Goal: Browse casually: Explore the website without a specific task or goal

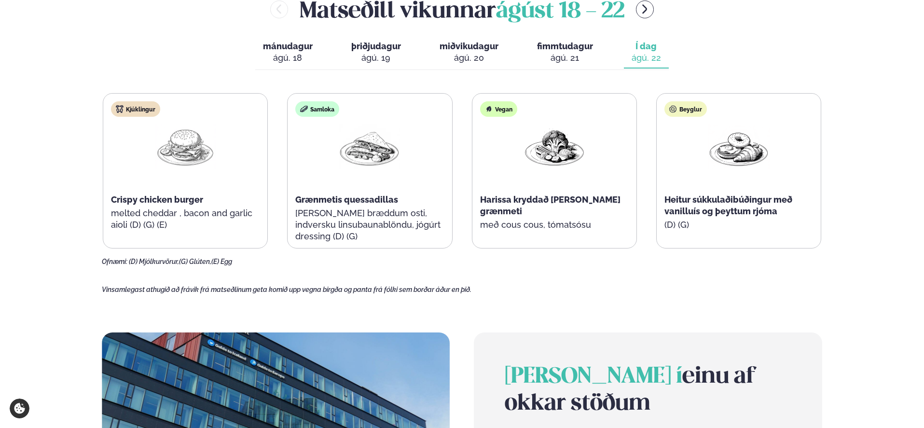
scroll to position [465, 0]
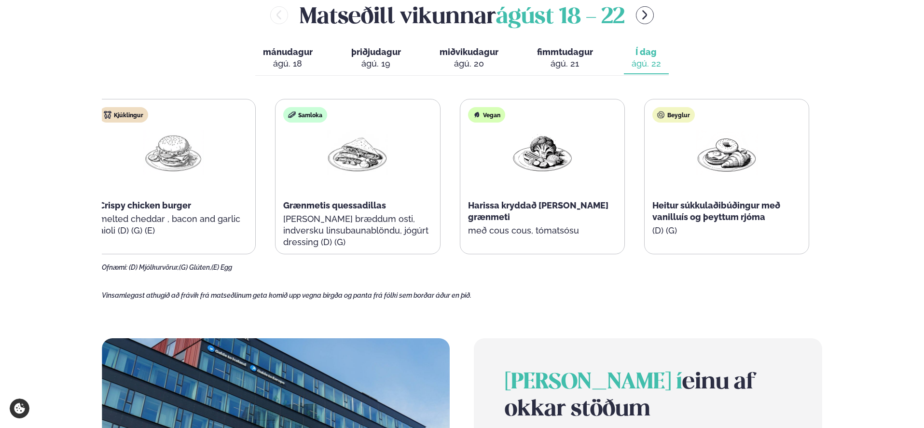
click at [109, 192] on div "Kjúklingur Crispy chicken burger melted cheddar , bacon and garlic aioli (D) (G…" at bounding box center [173, 176] width 164 height 154
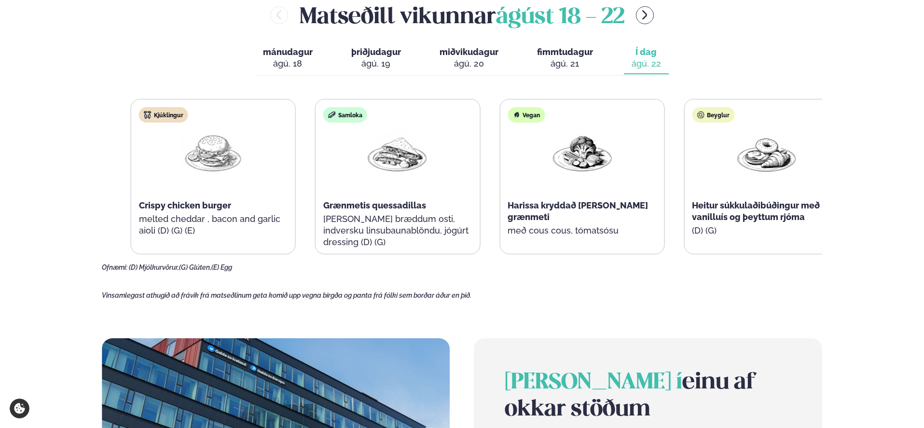
click at [356, 205] on span "Grænmetis quessadillas" at bounding box center [374, 205] width 103 height 10
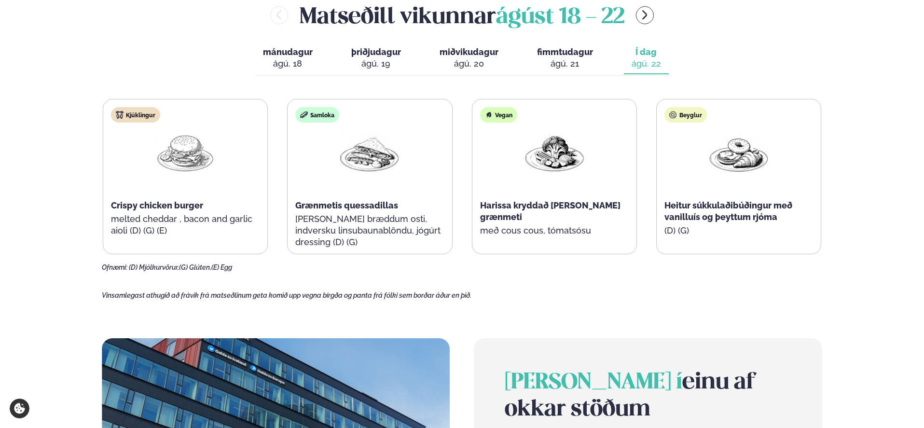
click at [355, 206] on span "Grænmetis quessadillas" at bounding box center [346, 205] width 103 height 10
click at [702, 215] on span "Heitur súkkulaðibúðingur með vanilluís og þeyttum rjóma" at bounding box center [728, 211] width 128 height 22
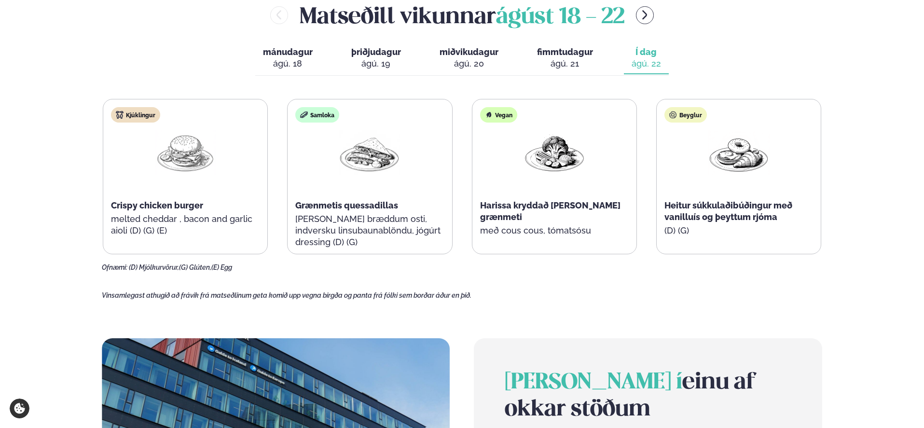
click at [702, 215] on span "Heitur súkkulaðibúðingur með vanilluís og þeyttum rjóma" at bounding box center [728, 211] width 128 height 22
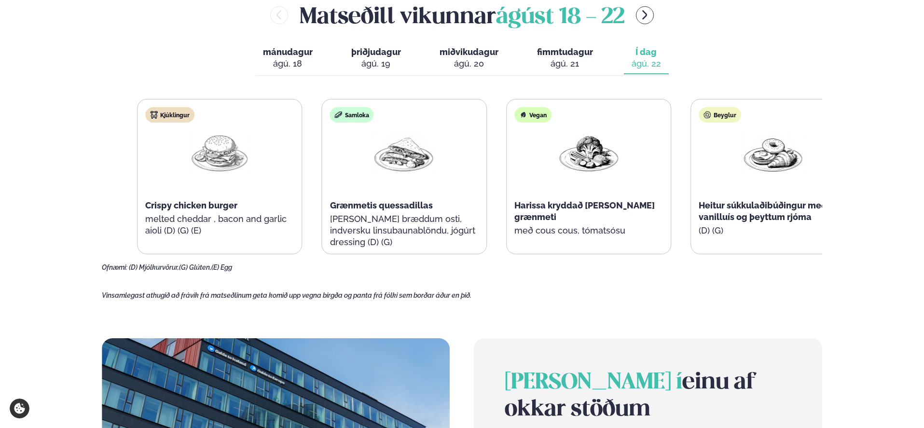
click at [766, 223] on div "Beyglur Heitur súkkulaðibúðingur með vanilluís og þeyttum rjóma (D) (G)" at bounding box center [773, 176] width 164 height 154
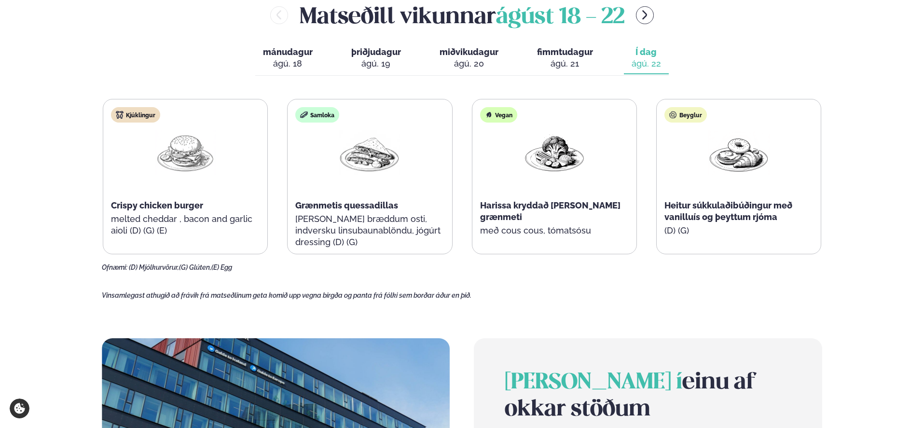
click at [757, 220] on span "Heitur súkkulaðibúðingur með vanilluís og þeyttum rjóma" at bounding box center [728, 211] width 128 height 22
click at [752, 216] on span "Heitur súkkulaðibúðingur með vanilluís og þeyttum rjóma" at bounding box center [728, 211] width 128 height 22
click at [569, 208] on span "Harissa kryddað [PERSON_NAME] grænmeti" at bounding box center [550, 211] width 140 height 22
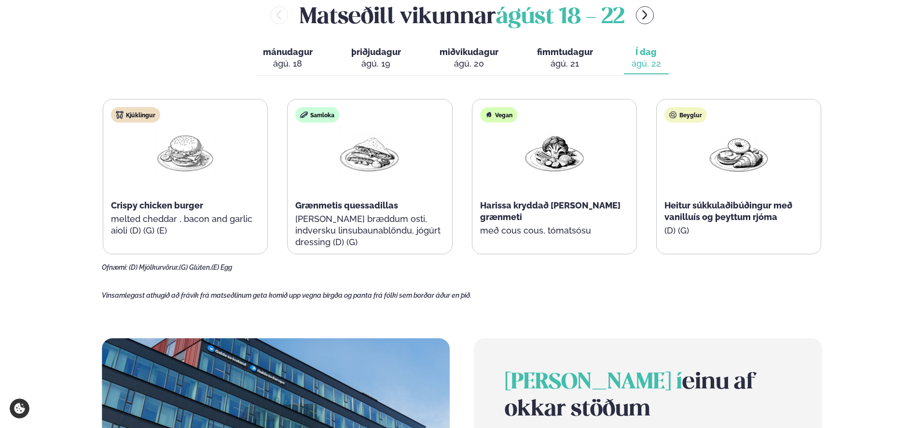
click at [569, 208] on span "Harissa kryddað [PERSON_NAME] grænmeti" at bounding box center [550, 211] width 140 height 22
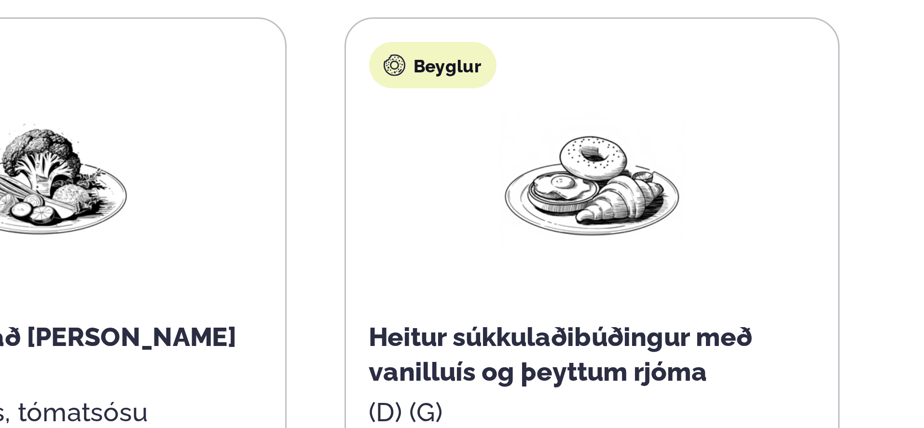
click at [738, 220] on span "Heitur súkkulaðibúðingur með vanilluís og þeyttum rjóma" at bounding box center [728, 211] width 128 height 22
